Goal: Transaction & Acquisition: Purchase product/service

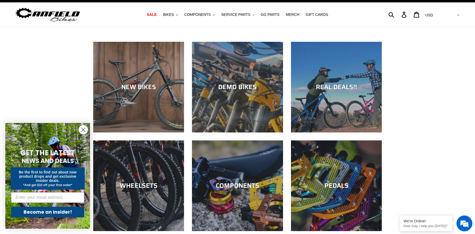
scroll to position [10, 0]
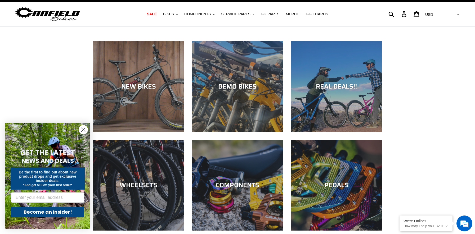
click at [84, 129] on icon "Close dialog" at bounding box center [84, 130] width 4 height 4
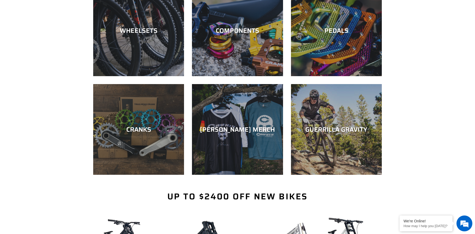
scroll to position [174, 0]
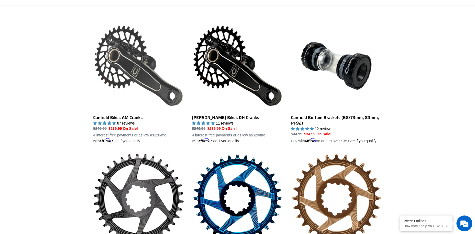
click at [125, 63] on link "Canfield Bikes AM Cranks" at bounding box center [138, 82] width 91 height 124
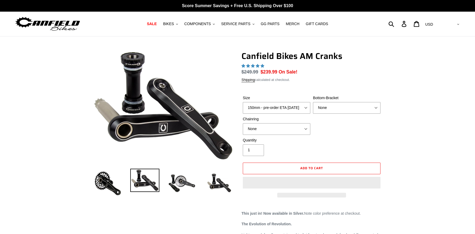
select select "highest-rating"
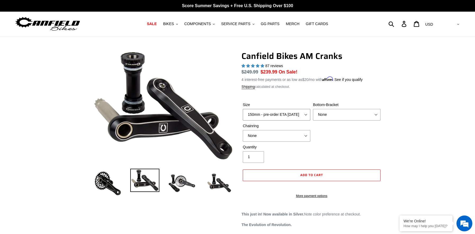
click at [296, 118] on select "150mm - pre-order ETA 9/30/25 155mm - pre-order ETA 9/30/25 160mm - pre-order E…" at bounding box center [277, 115] width 68 height 12
select select "155mm - pre-order ETA 9/30/25"
click at [243, 109] on select "150mm - pre-order ETA 9/30/25 155mm - pre-order ETA 9/30/25 160mm - pre-order E…" at bounding box center [277, 115] width 68 height 12
click at [320, 115] on select "None BSA Threaded 68/73mm Press Fit PF92" at bounding box center [347, 115] width 68 height 12
select select "Press Fit PF92"
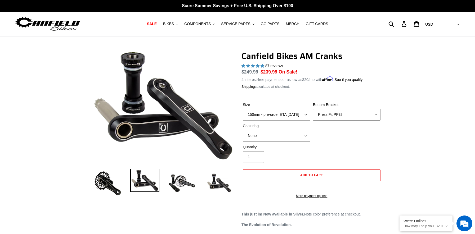
click at [313, 109] on select "None BSA Threaded 68/73mm Press Fit PF92" at bounding box center [347, 115] width 68 height 12
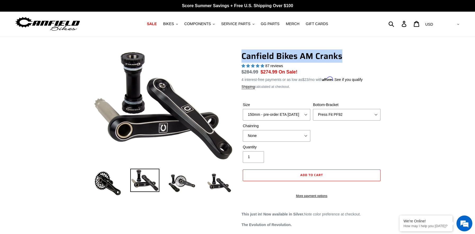
drag, startPoint x: 242, startPoint y: 56, endPoint x: 347, endPoint y: 61, distance: 105.2
click at [347, 61] on div "Canfield Bikes AM Cranks 87 reviews Regular price $284.99 Sale price $274.99 On…" at bounding box center [311, 127] width 140 height 153
click at [285, 119] on select "150mm - pre-order ETA 9/30/25 155mm - pre-order ETA 9/30/25 160mm - pre-order E…" at bounding box center [277, 115] width 68 height 12
click at [213, 184] on img at bounding box center [218, 183] width 29 height 29
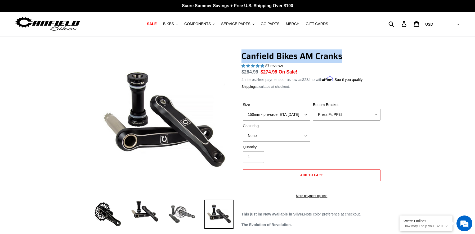
click at [185, 213] on img at bounding box center [181, 214] width 29 height 29
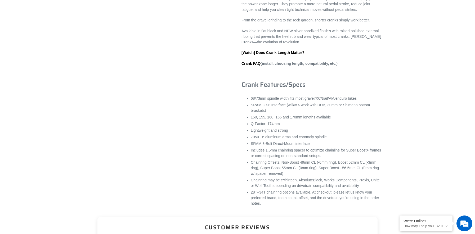
scroll to position [321, 0]
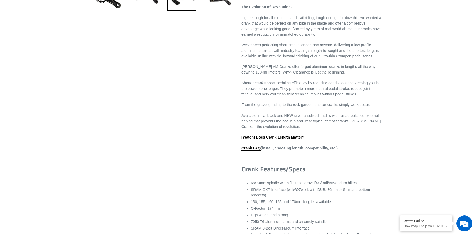
scroll to position [230, 0]
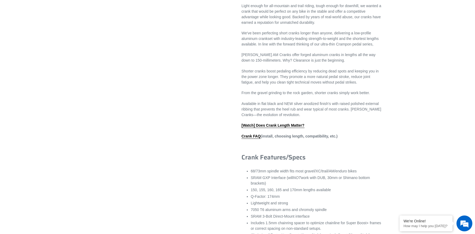
drag, startPoint x: 254, startPoint y: 183, endPoint x: 285, endPoint y: 186, distance: 31.3
click at [285, 186] on li "SRAM GXP Interface (will NOT work with DUB, 30mm or Shimano bottom brackets)" at bounding box center [316, 180] width 131 height 11
drag, startPoint x: 272, startPoint y: 191, endPoint x: 249, endPoint y: 183, distance: 24.5
click at [249, 183] on div "This just in! Now available in Silver. Note color preference at checkout. The E…" at bounding box center [311, 131] width 140 height 298
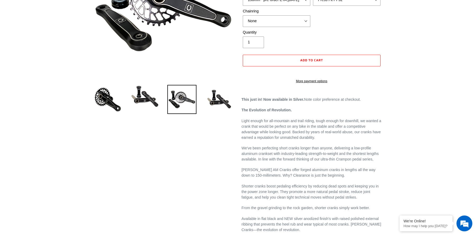
scroll to position [0, 0]
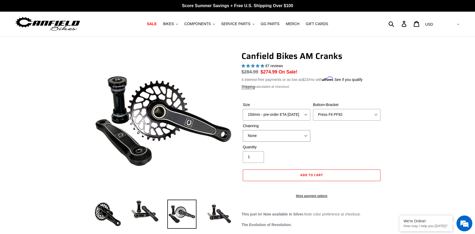
click at [281, 136] on select "None 30t Round (Boost 148) 30t Oval (Boost 148) 32t Round (Boost 148) 32t Oval …" at bounding box center [277, 136] width 68 height 12
click at [213, 218] on img at bounding box center [218, 214] width 29 height 29
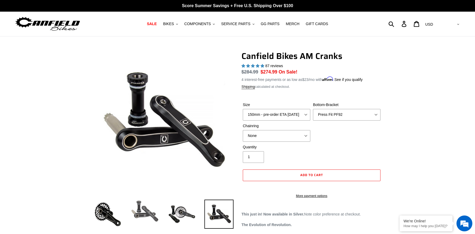
click at [140, 210] on img at bounding box center [144, 211] width 29 height 23
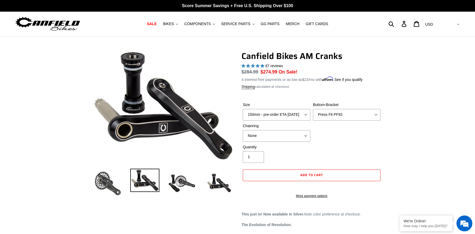
click at [105, 183] on img at bounding box center [107, 183] width 29 height 29
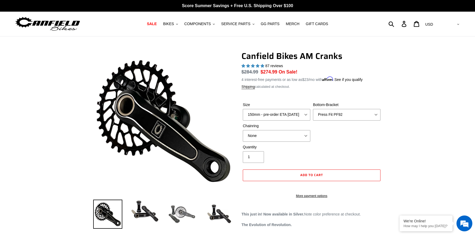
click at [179, 218] on img at bounding box center [181, 214] width 29 height 29
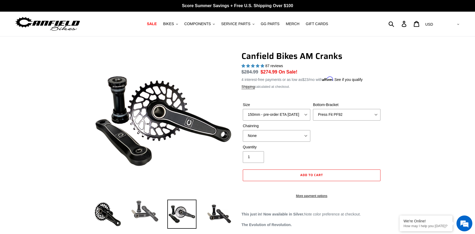
click at [141, 205] on img at bounding box center [144, 211] width 29 height 23
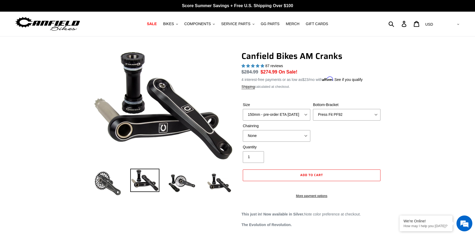
click at [108, 184] on img at bounding box center [107, 183] width 29 height 29
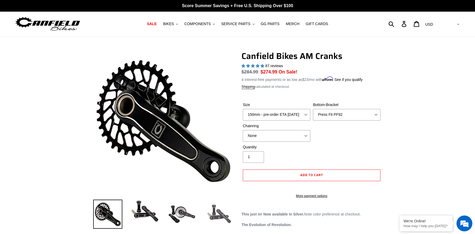
click at [217, 214] on img at bounding box center [218, 214] width 29 height 29
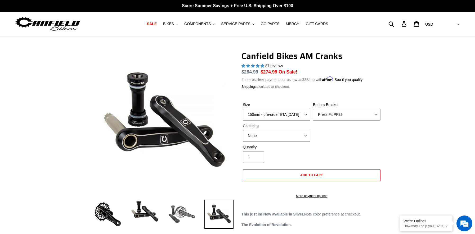
click at [180, 210] on img at bounding box center [181, 214] width 29 height 29
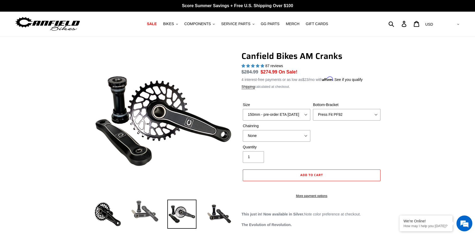
click at [137, 206] on img at bounding box center [144, 211] width 29 height 23
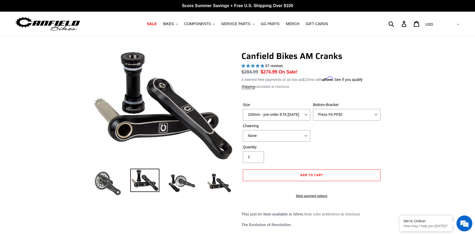
click at [101, 186] on img at bounding box center [107, 183] width 29 height 29
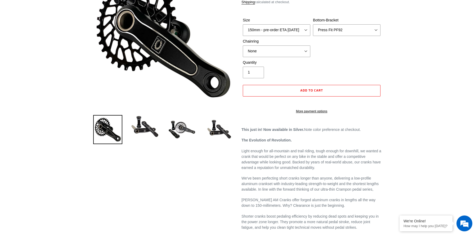
scroll to position [88, 0]
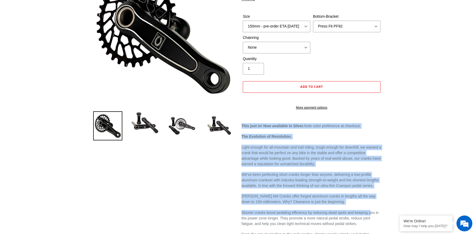
drag, startPoint x: 243, startPoint y: 132, endPoint x: 373, endPoint y: 220, distance: 157.7
click at [382, 195] on div "Previous slide" at bounding box center [238, 194] width 318 height 463
